Goal: Transaction & Acquisition: Purchase product/service

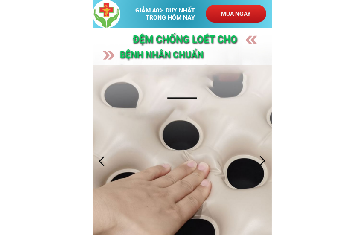
scroll to position [0, 112]
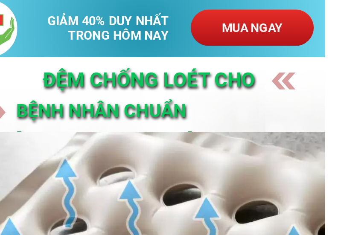
click at [205, 12] on p "MUA NGAY" at bounding box center [235, 14] width 61 height 18
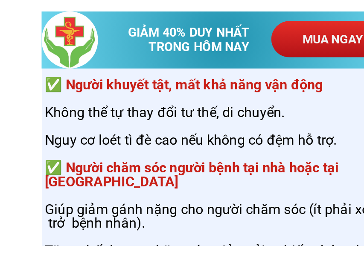
scroll to position [2965, 0]
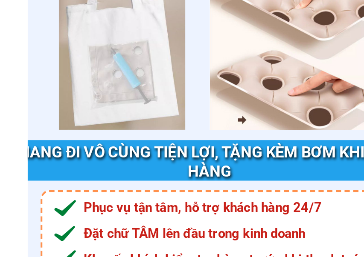
scroll to position [2986, 0]
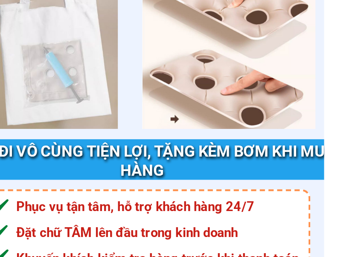
click at [87, 201] on h3 "mang đi vô cùng tiện lợi, tặng kèm bơm khi mua hàng" at bounding box center [182, 210] width 191 height 18
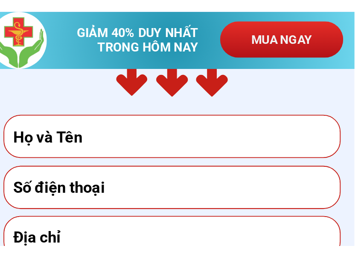
scroll to position [3279, 0]
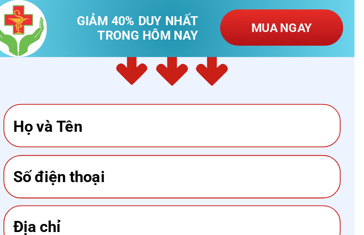
click at [101, 58] on input "text" at bounding box center [181, 62] width 161 height 20
type input "0945528801"
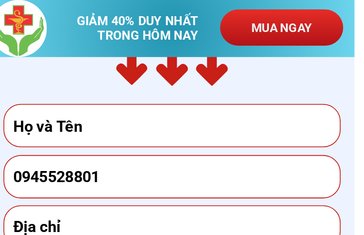
type input "[PERSON_NAME]"
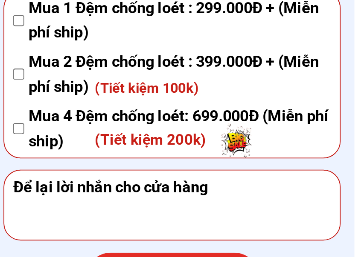
scroll to position [3287, 0]
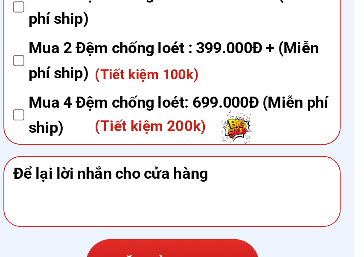
click at [101, 208] on textarea at bounding box center [181, 225] width 161 height 34
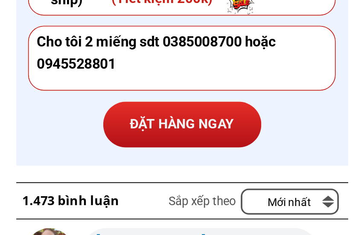
scroll to position [3380, 0]
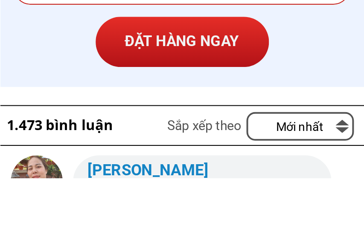
type textarea "Cho tôi 2 miếng sdt 0385008700 hoặc 0945528801"
click at [139, 156] on p "ĐẶT HÀNG NGAY" at bounding box center [181, 168] width 85 height 25
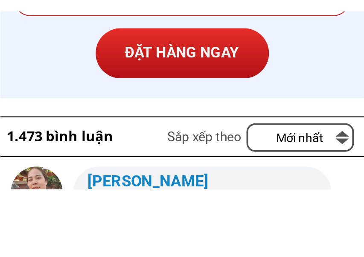
scroll to position [3364, 0]
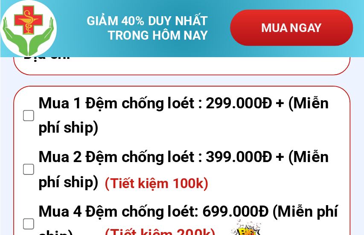
click at [168, 29] on input "text" at bounding box center [181, 26] width 161 height 20
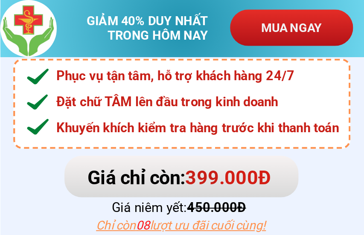
scroll to position [3181, 0]
